Goal: Browse casually

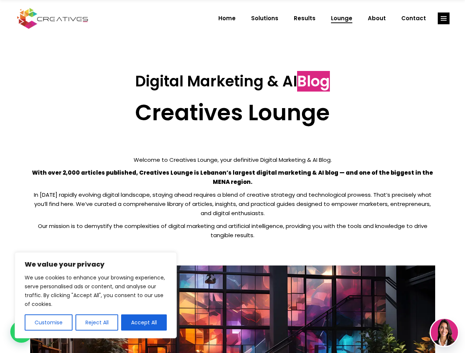
click at [232, 177] on p "With over 2,000 articles published, Creatives Lounge is Lebanon’s largest digit…" at bounding box center [232, 177] width 405 height 18
click at [48, 323] on button "Customise" at bounding box center [49, 323] width 48 height 16
click at [0, 0] on div at bounding box center [0, 0] width 0 height 0
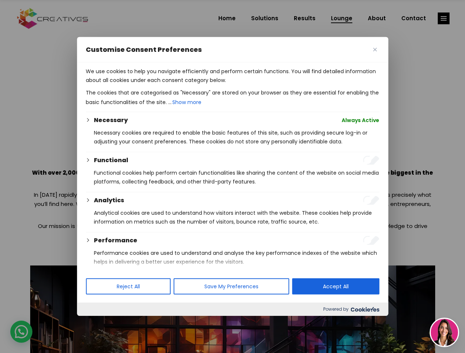
click at [144, 245] on div "Performance" at bounding box center [236, 240] width 285 height 9
click at [443, 18] on div at bounding box center [232, 176] width 465 height 353
click at [444, 333] on img at bounding box center [443, 332] width 27 height 27
